Goal: Task Accomplishment & Management: Manage account settings

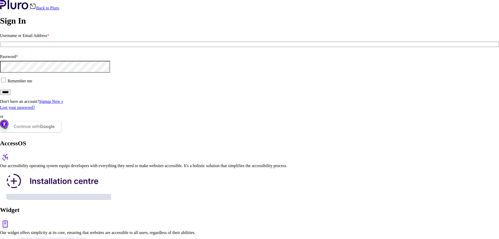
type input "**********"
click at [11, 95] on input "*****" at bounding box center [5, 92] width 11 height 5
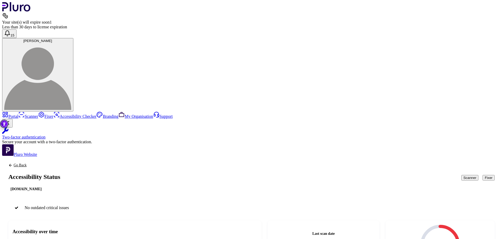
click at [483, 175] on button "Fixer" at bounding box center [489, 178] width 12 height 6
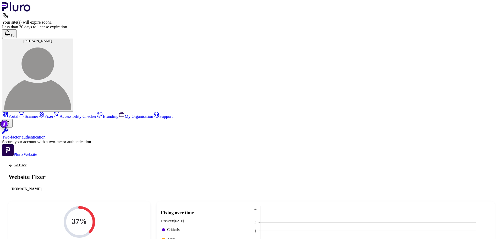
scroll to position [26, 0]
click at [28, 114] on link "Scanner" at bounding box center [28, 116] width 20 height 4
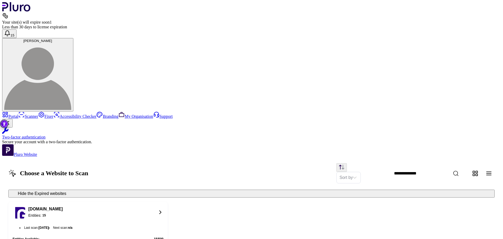
click at [153, 206] on div "www.gamcare.org.uk Entities: 15" at bounding box center [83, 212] width 140 height 13
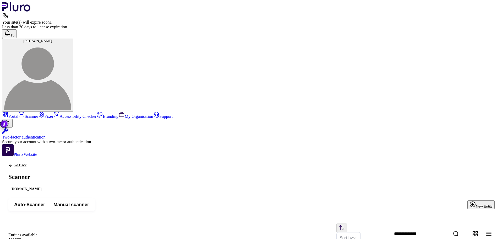
click at [89, 201] on span "Manual scanner" at bounding box center [71, 204] width 36 height 6
click at [45, 201] on span "Auto-Scanner" at bounding box center [29, 204] width 31 height 6
click at [89, 201] on span "Manual scanner" at bounding box center [71, 204] width 36 height 6
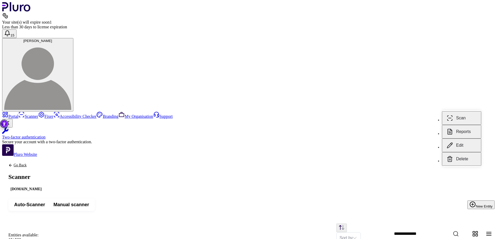
click at [466, 111] on button "Scan" at bounding box center [461, 118] width 39 height 14
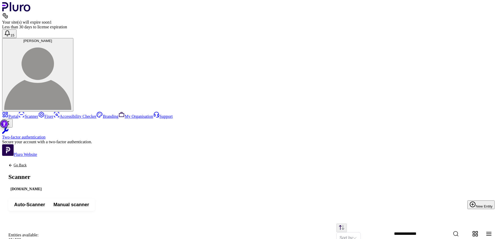
click at [18, 114] on link "Portal" at bounding box center [10, 116] width 16 height 4
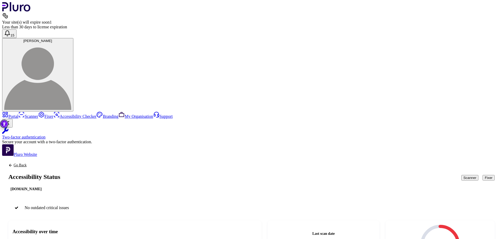
click at [118, 114] on link "My Organisation" at bounding box center [135, 116] width 35 height 4
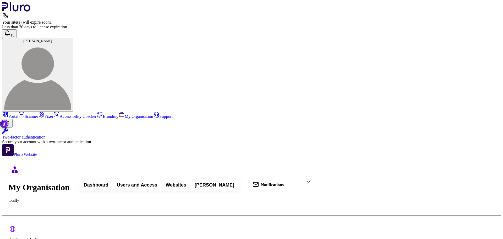
click at [38, 114] on link "Fixer" at bounding box center [45, 116] width 15 height 4
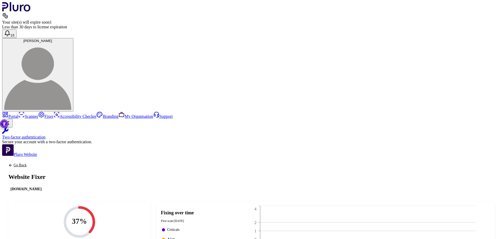
scroll to position [65, 0]
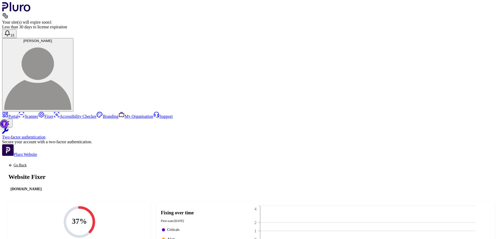
click at [52, 39] on span "[PERSON_NAME]" at bounding box center [37, 41] width 29 height 4
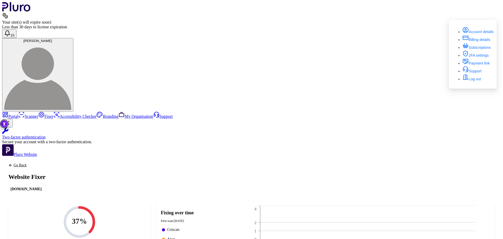
click at [38, 114] on link "Fixer" at bounding box center [45, 116] width 15 height 4
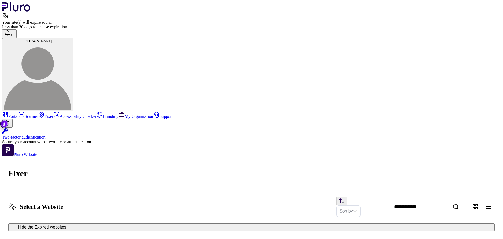
click at [31, 114] on link "Scanner" at bounding box center [28, 116] width 20 height 4
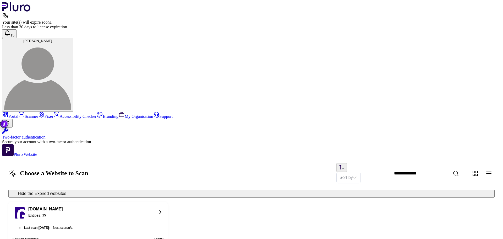
click at [153, 206] on div "www.gamcare.org.uk Entities: 15" at bounding box center [83, 212] width 140 height 13
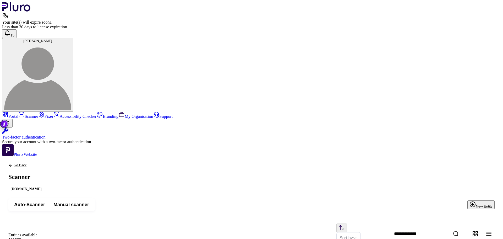
click at [53, 114] on link "Accessibility Checker" at bounding box center [74, 116] width 43 height 4
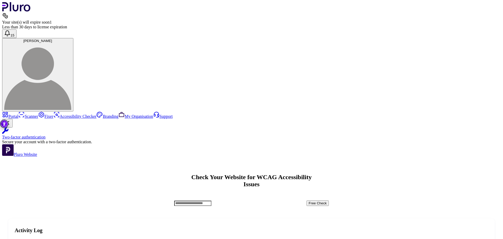
click at [38, 114] on link "Fixer" at bounding box center [45, 116] width 15 height 4
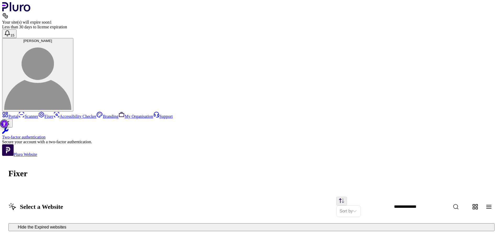
click at [28, 114] on link "Scanner" at bounding box center [28, 116] width 20 height 4
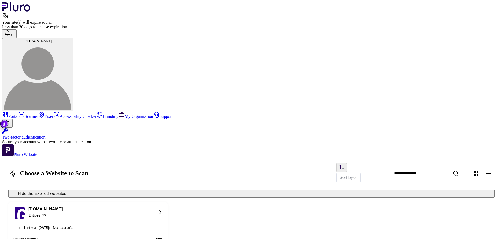
click at [53, 114] on link "Accessibility Checker" at bounding box center [74, 116] width 43 height 4
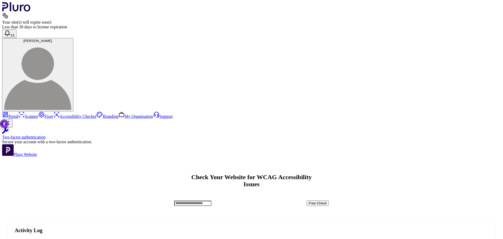
click at [211, 200] on input "Accessibility checker form" at bounding box center [192, 202] width 37 height 5
drag, startPoint x: 244, startPoint y: 67, endPoint x: 183, endPoint y: 63, distance: 60.6
type input "**"
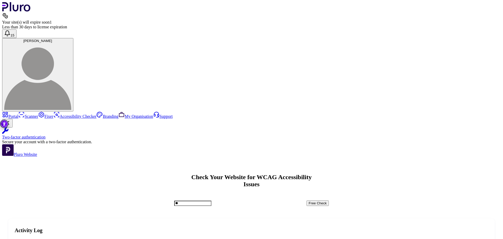
click at [211, 200] on input "**" at bounding box center [192, 202] width 37 height 5
drag, startPoint x: 90, startPoint y: 130, endPoint x: 233, endPoint y: 139, distance: 143.1
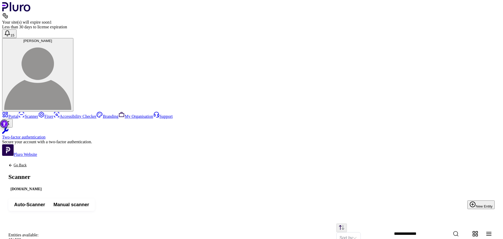
scroll to position [26, 0]
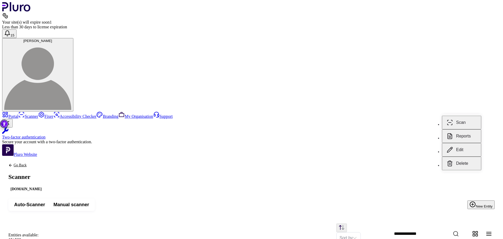
click at [461, 133] on button "Reports" at bounding box center [461, 136] width 39 height 14
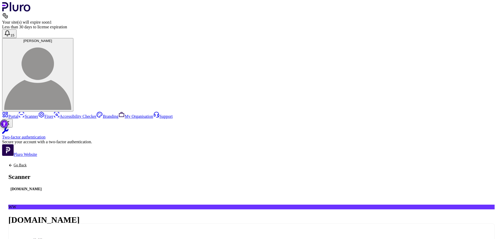
click at [28, 157] on div at bounding box center [15, 170] width 26 height 26
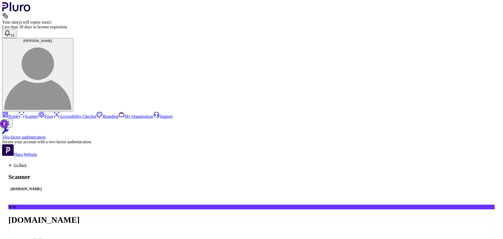
click at [18, 114] on link "Portal" at bounding box center [10, 116] width 16 height 4
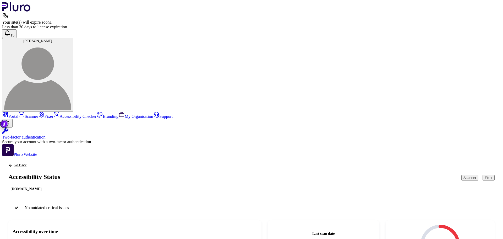
scroll to position [79, 0]
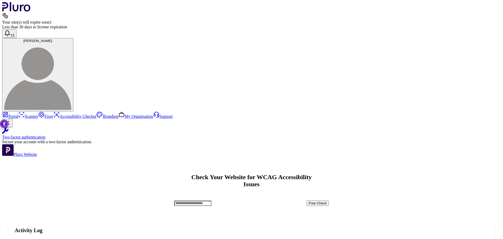
click at [73, 38] on button "[PERSON_NAME]" at bounding box center [37, 74] width 71 height 73
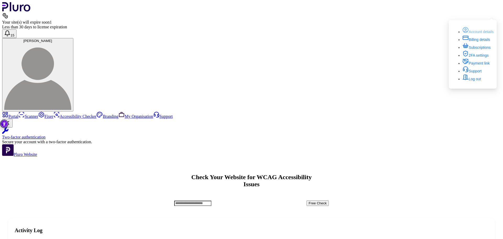
click at [476, 30] on link "Account details" at bounding box center [478, 32] width 31 height 4
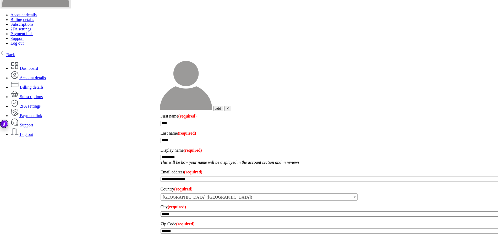
scroll to position [131, 0]
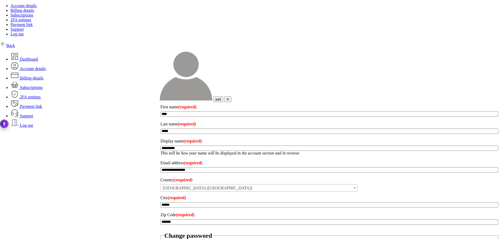
click at [43, 85] on link "Subscriptions" at bounding box center [26, 87] width 32 height 4
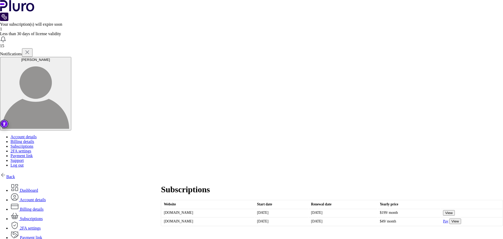
click at [69, 58] on div "[PERSON_NAME]" at bounding box center [35, 60] width 67 height 4
drag, startPoint x: 485, startPoint y: 17, endPoint x: 489, endPoint y: 12, distance: 6.3
click at [485, 57] on div "Toby Mason Account details Billing details Subscriptions 2FA settings Payment l…" at bounding box center [251, 112] width 503 height 111
click at [69, 62] on img "button" at bounding box center [35, 95] width 67 height 67
click at [487, 57] on div "Toby Mason Account details Billing details Subscriptions 2FA settings Payment l…" at bounding box center [251, 112] width 503 height 111
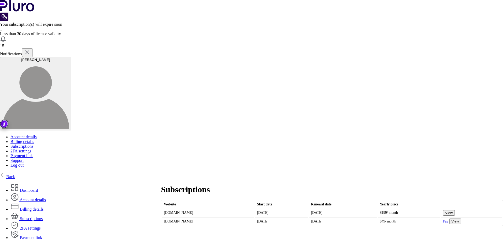
click at [69, 62] on img "button" at bounding box center [35, 95] width 67 height 67
click at [37, 134] on link "Account details" at bounding box center [23, 136] width 26 height 4
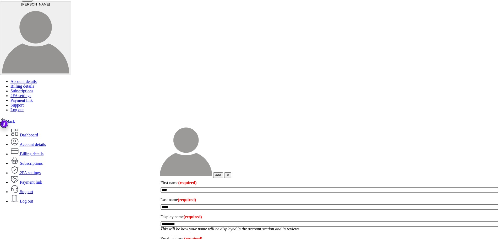
scroll to position [42, 0]
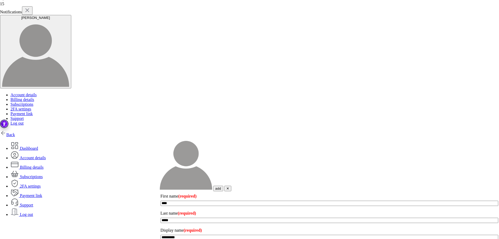
click at [38, 146] on link "Dashboard" at bounding box center [24, 148] width 28 height 4
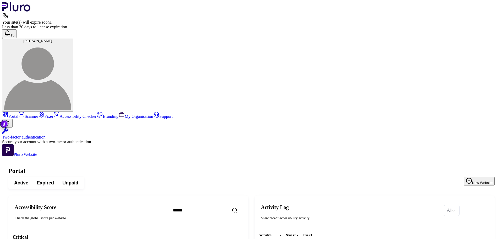
click at [96, 114] on link "Branding" at bounding box center [107, 116] width 22 height 4
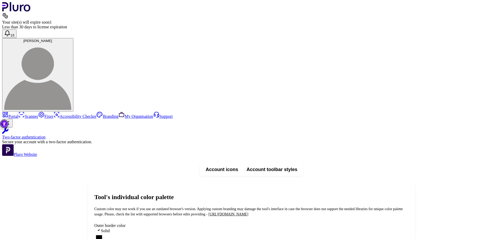
click at [153, 118] on link "Support" at bounding box center [163, 116] width 20 height 4
click at [238, 166] on span "Account icons" at bounding box center [222, 169] width 32 height 6
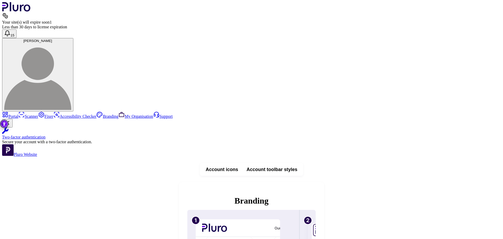
click at [18, 114] on link "Portal" at bounding box center [10, 116] width 16 height 4
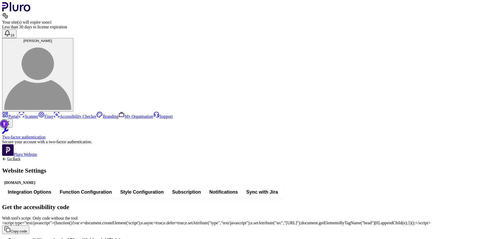
click at [278, 189] on span "Sync with Jira" at bounding box center [262, 192] width 32 height 6
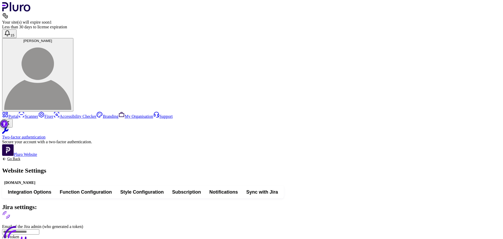
type input "**********"
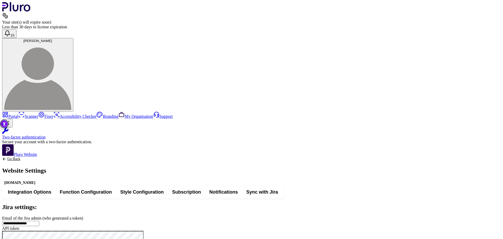
scroll to position [37, 0]
click at [205, 187] on button "Subscription" at bounding box center [186, 191] width 37 height 9
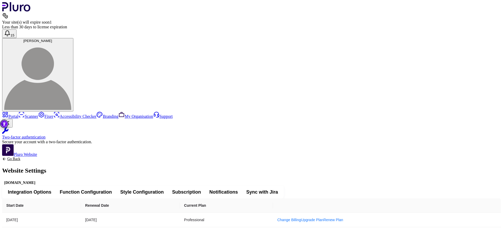
click at [238, 189] on span "Notifications" at bounding box center [223, 192] width 29 height 6
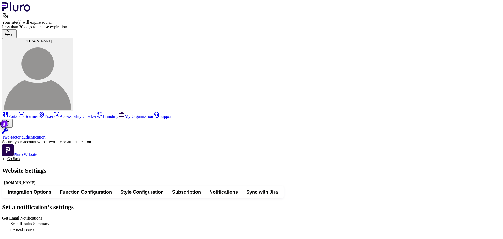
click at [168, 198] on div "Set a notification’s settings Get Email Notifications Scan Results Summary Crit…" at bounding box center [251, 215] width 499 height 35
click at [51, 189] on span "Integration Options" at bounding box center [30, 192] width 44 height 6
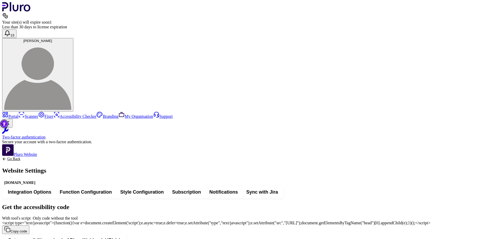
click at [278, 189] on span "Sync with Jira" at bounding box center [262, 192] width 32 height 6
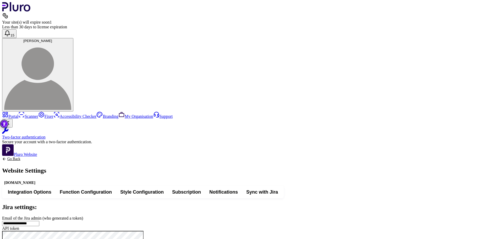
scroll to position [37, 0]
click at [118, 116] on link "My Organisation" at bounding box center [135, 116] width 35 height 4
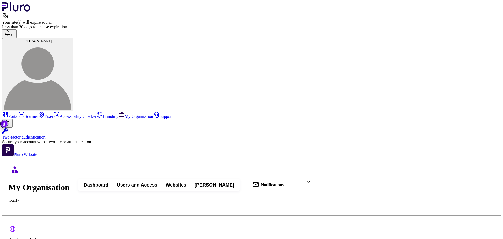
click at [157, 182] on span "Users and Access" at bounding box center [137, 185] width 40 height 6
click at [474, 182] on button "Invite User" at bounding box center [484, 185] width 21 height 6
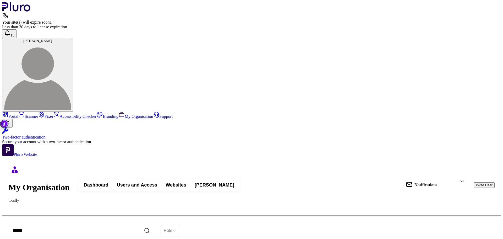
paste input "**********"
type input "**********"
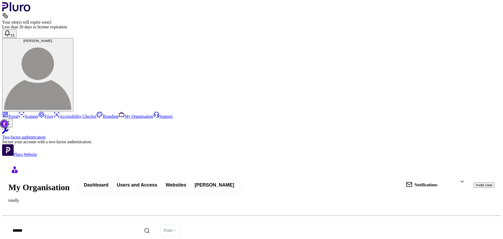
click at [474, 182] on button "Invite User" at bounding box center [484, 185] width 21 height 6
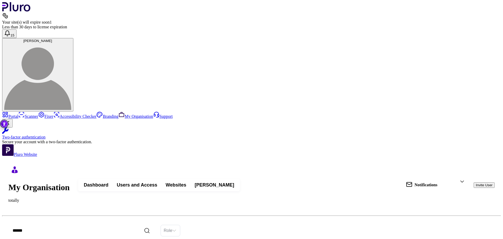
paste input "**********"
type input "**********"
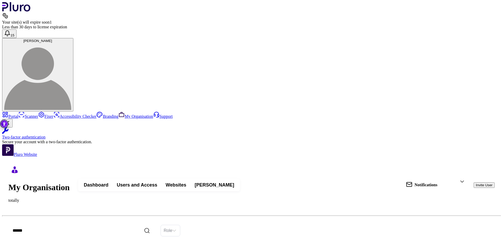
click at [172, 225] on input "search" at bounding box center [168, 230] width 9 height 11
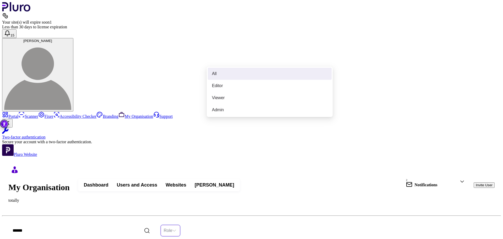
click at [360, 163] on div "My Organisation totally Dashboard Users and Access Websites [PERSON_NAME] 2 Not…" at bounding box center [251, 222] width 486 height 118
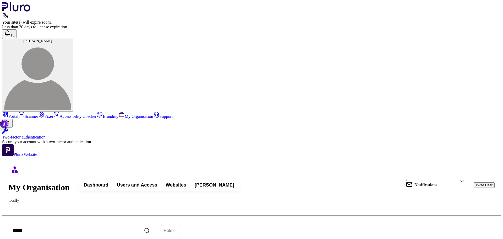
click at [417, 182] on p "Notifications" at bounding box center [426, 184] width 23 height 5
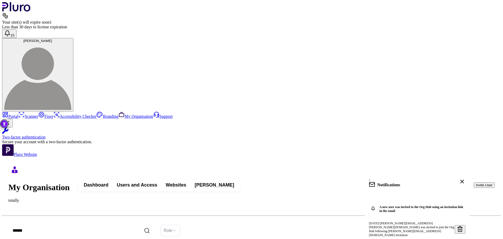
click at [108, 182] on span "Dashboard" at bounding box center [96, 185] width 25 height 6
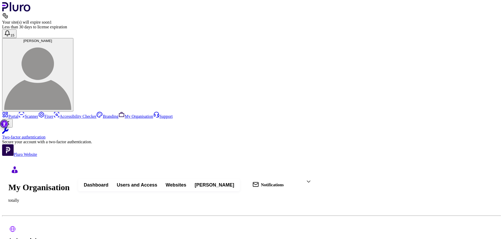
click at [191, 180] on button "Websites" at bounding box center [175, 184] width 29 height 9
